Goal: Task Accomplishment & Management: Use online tool/utility

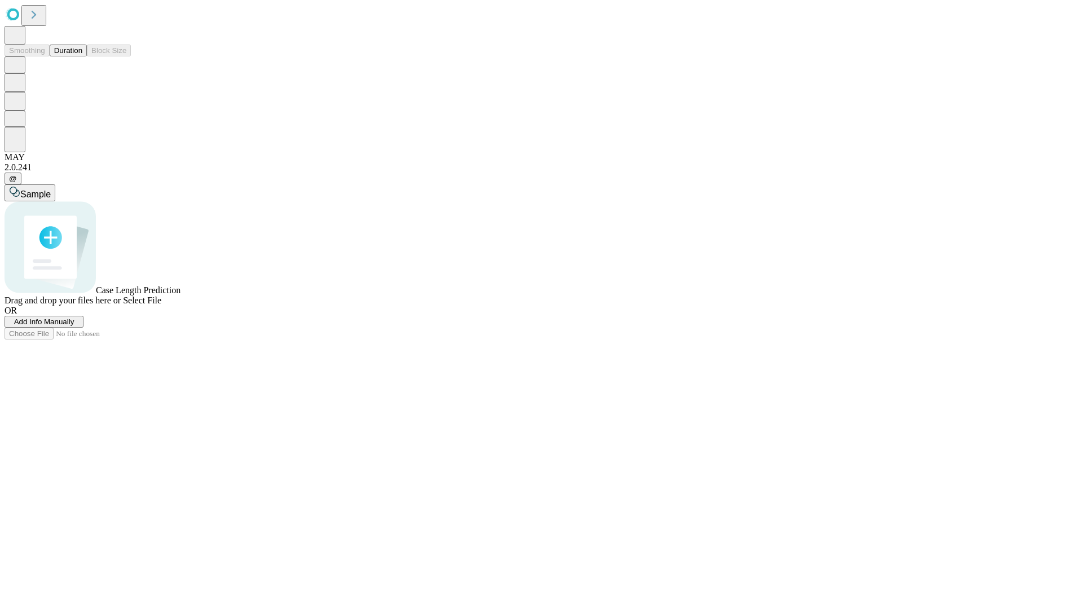
click at [82, 56] on button "Duration" at bounding box center [68, 51] width 37 height 12
click at [74, 326] on span "Add Info Manually" at bounding box center [44, 322] width 60 height 8
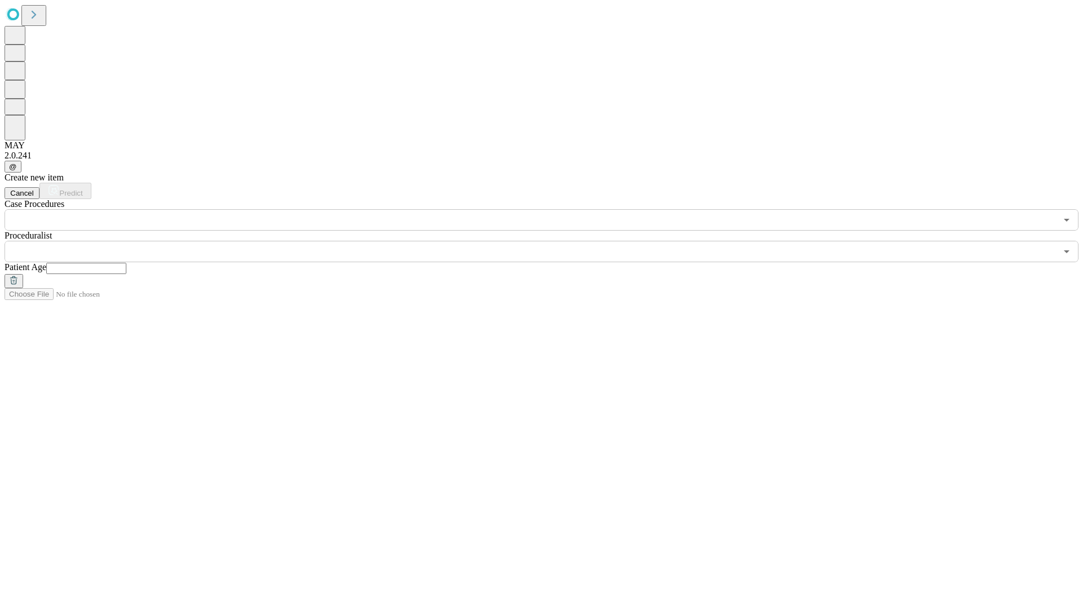
click at [126, 263] on input "text" at bounding box center [86, 268] width 80 height 11
type input "**"
click at [549, 241] on input "text" at bounding box center [531, 251] width 1052 height 21
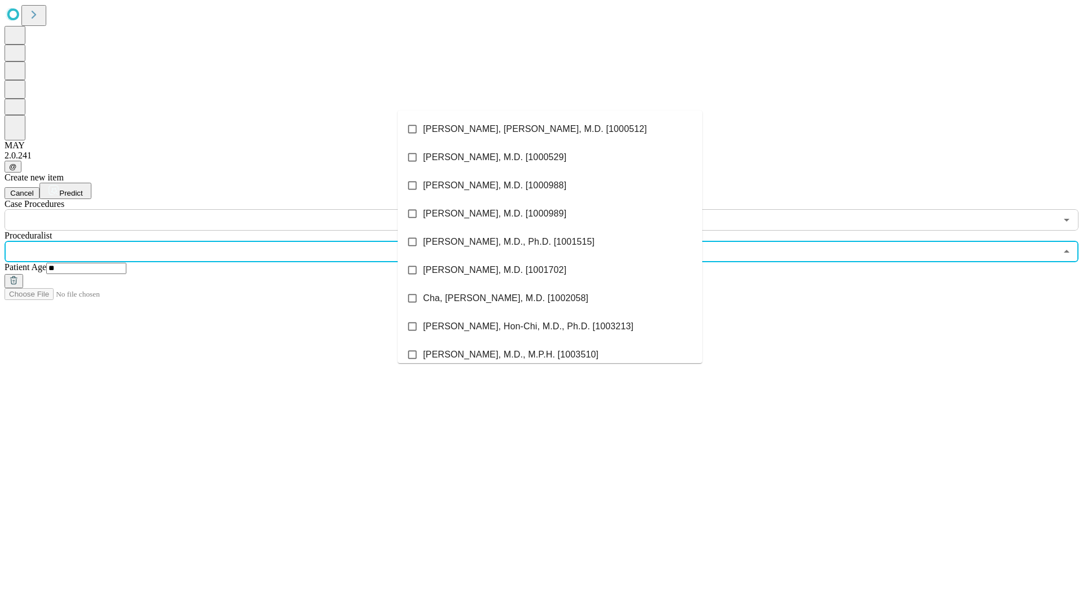
click at [550, 129] on li "[PERSON_NAME], [PERSON_NAME], M.D. [1000512]" at bounding box center [550, 129] width 305 height 28
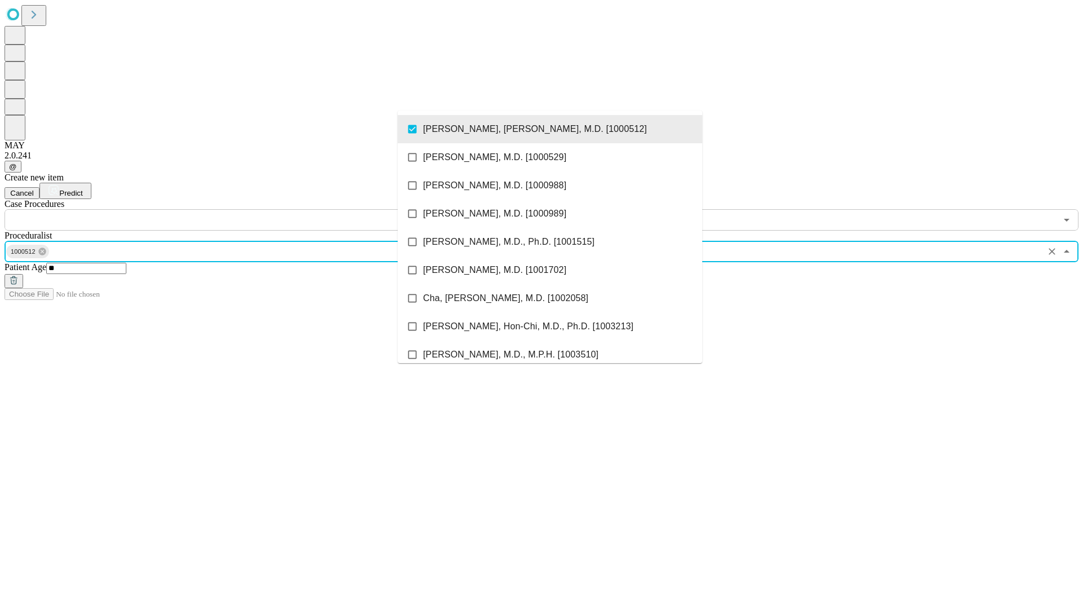
click at [237, 209] on input "text" at bounding box center [531, 219] width 1052 height 21
